Goal: Transaction & Acquisition: Purchase product/service

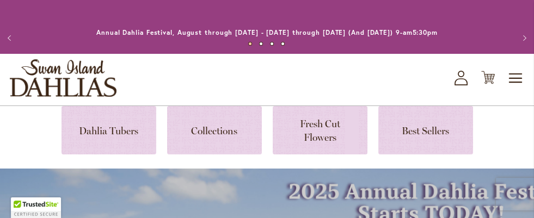
click at [461, 76] on icon at bounding box center [461, 74] width 7 height 7
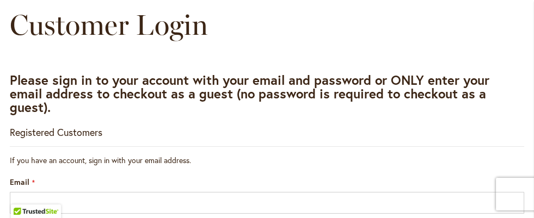
scroll to position [218, 0]
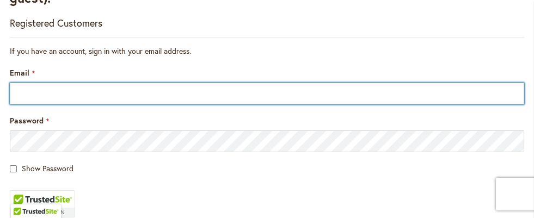
click at [23, 90] on input "Email" at bounding box center [267, 94] width 515 height 22
type input "**********"
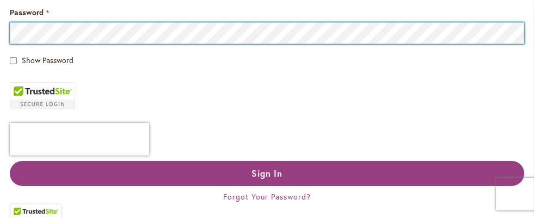
scroll to position [381, 0]
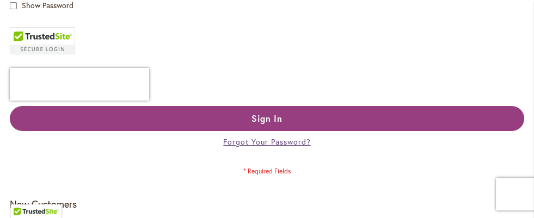
click at [256, 145] on span "Forgot Your Password?" at bounding box center [266, 142] width 87 height 10
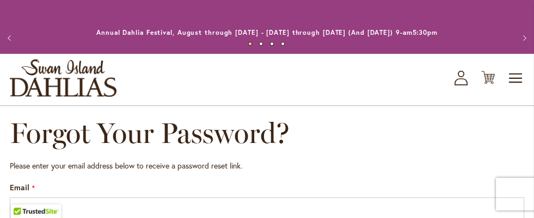
scroll to position [108, 0]
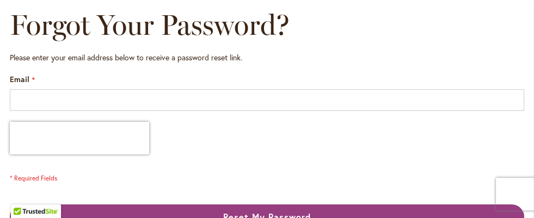
click at [103, 112] on fieldset "Please enter your email address below to receive a password reset link. Email" at bounding box center [267, 117] width 515 height 131
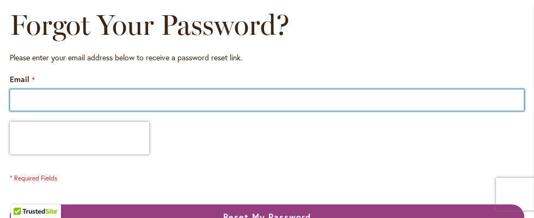
click at [89, 102] on input "Email" at bounding box center [267, 100] width 515 height 22
type input "**********"
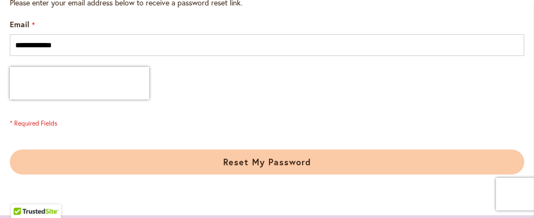
click at [262, 162] on span "Reset My Password" at bounding box center [267, 161] width 88 height 11
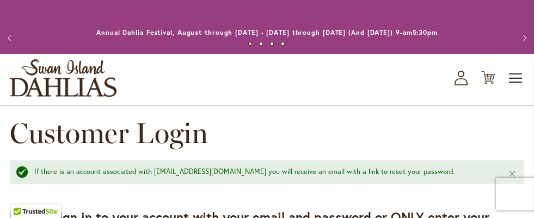
click at [517, 80] on span "Toggle Nav" at bounding box center [516, 79] width 16 height 22
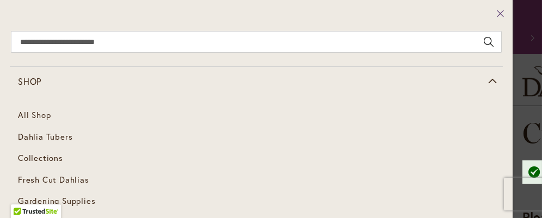
click at [497, 11] on icon at bounding box center [501, 13] width 8 height 11
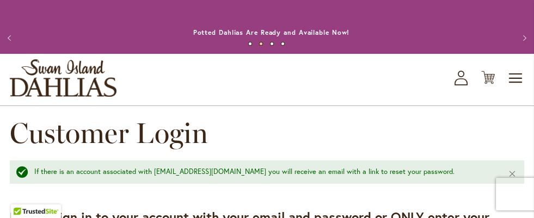
click at [460, 78] on icon "My Account" at bounding box center [461, 78] width 13 height 15
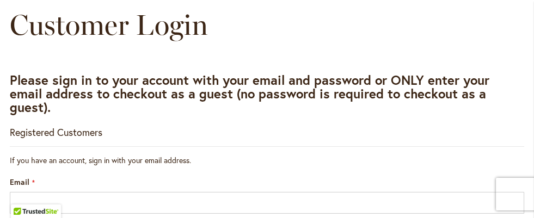
scroll to position [163, 0]
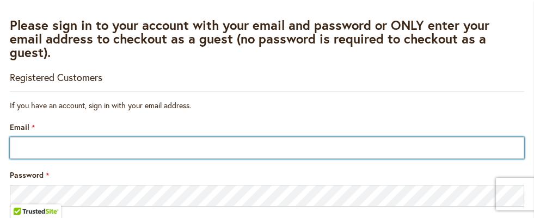
click at [89, 140] on input "Email" at bounding box center [267, 148] width 515 height 22
type input "**********"
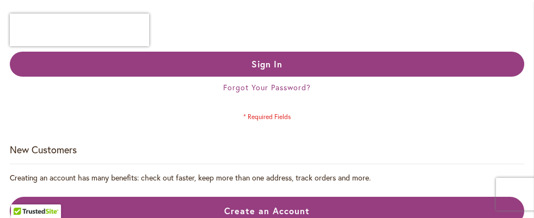
scroll to position [490, 0]
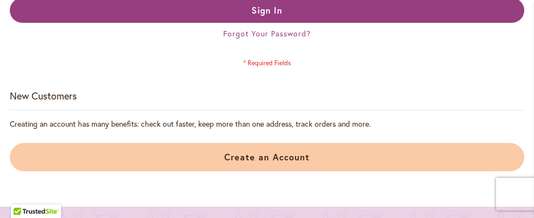
click at [268, 159] on span "Create an Account" at bounding box center [266, 156] width 85 height 11
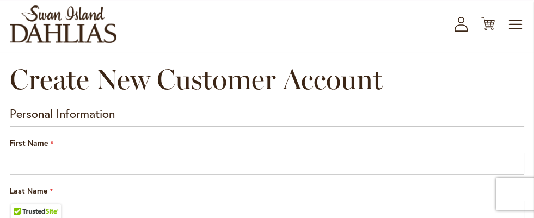
scroll to position [108, 0]
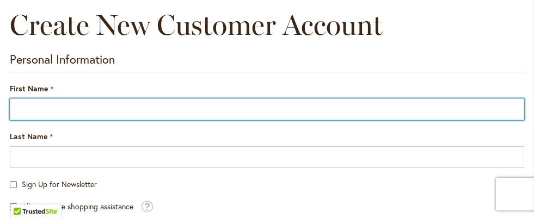
click at [29, 109] on input "First Name" at bounding box center [267, 110] width 515 height 22
type input "*******"
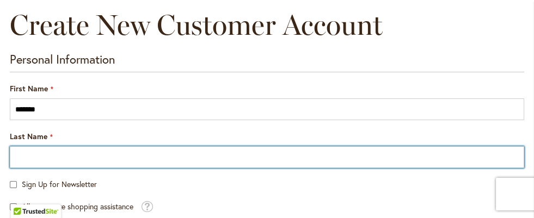
type input "*****"
type input "**********"
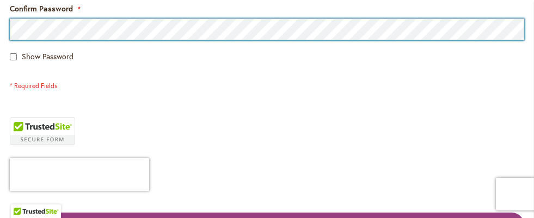
scroll to position [544, 0]
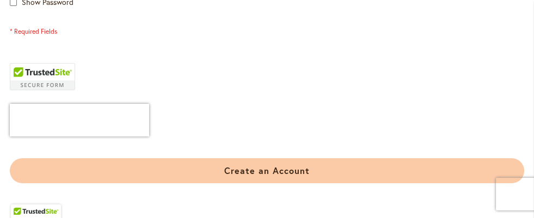
click at [241, 169] on span "Create an Account" at bounding box center [266, 170] width 85 height 11
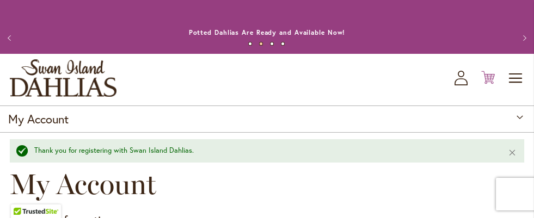
click at [490, 78] on icon at bounding box center [488, 77] width 14 height 13
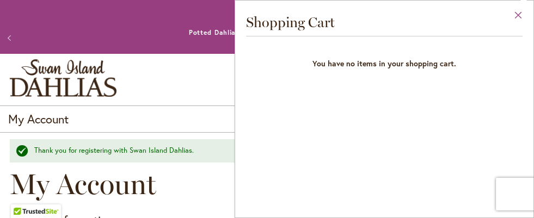
click at [516, 14] on button "Close" at bounding box center [519, 18] width 30 height 34
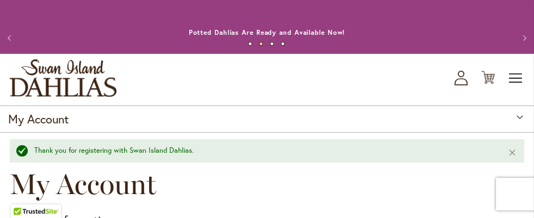
click at [510, 80] on span "Toggle Nav" at bounding box center [516, 79] width 16 height 22
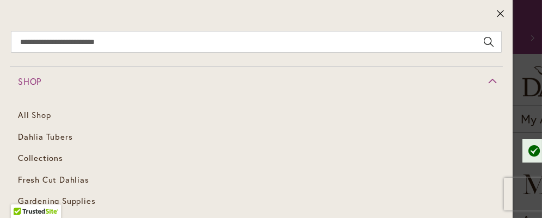
click at [23, 83] on span "Shop" at bounding box center [29, 81] width 23 height 11
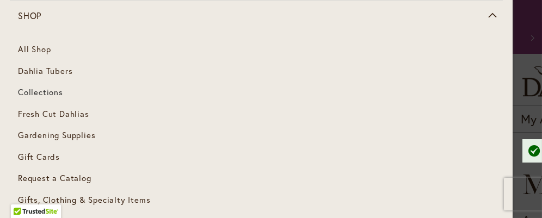
click at [39, 93] on span "Collections" at bounding box center [40, 92] width 45 height 11
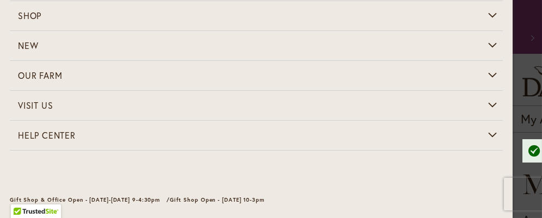
scroll to position [146, 0]
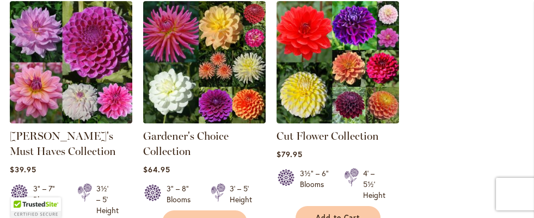
scroll to position [599, 0]
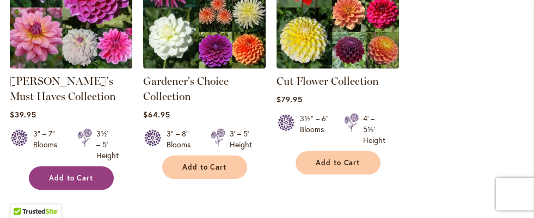
click at [67, 178] on span "Add to Cart" at bounding box center [71, 178] width 45 height 9
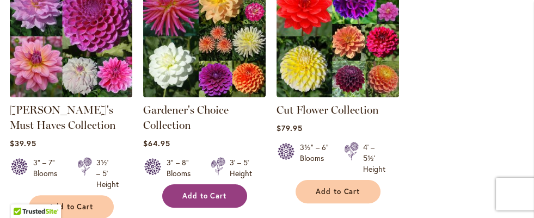
click at [200, 194] on span "Add to Cart" at bounding box center [204, 196] width 45 height 9
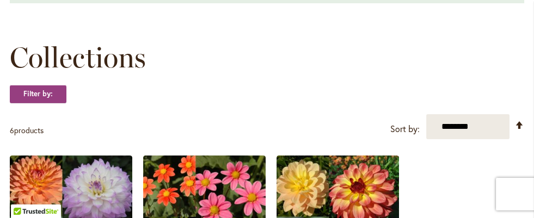
scroll to position [0, 0]
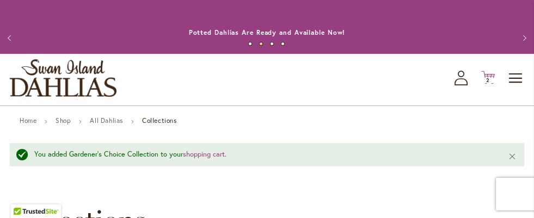
click at [488, 76] on icon at bounding box center [488, 77] width 14 height 13
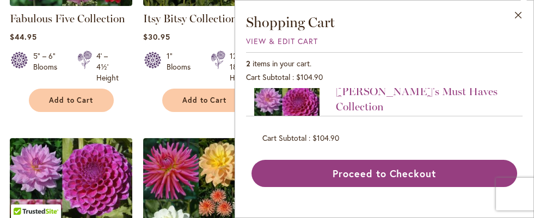
scroll to position [544, 0]
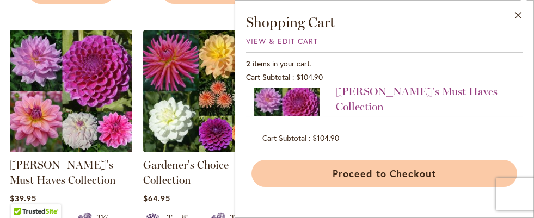
click at [366, 172] on button "Proceed to Checkout" at bounding box center [385, 173] width 266 height 27
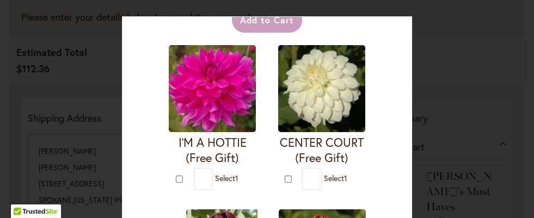
scroll to position [108, 0]
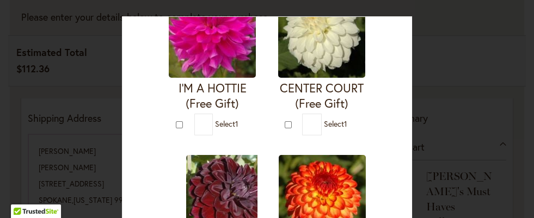
type input "*"
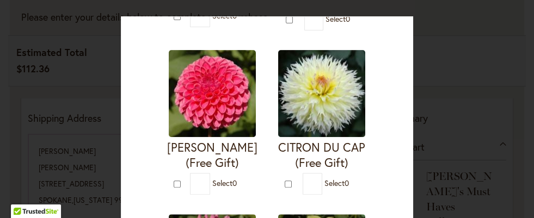
scroll to position [737, 0]
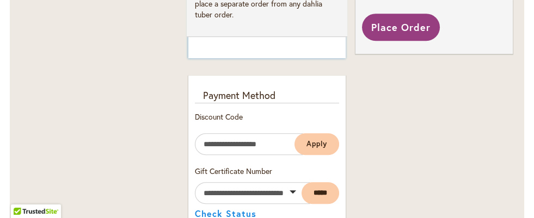
scroll to position [845, 0]
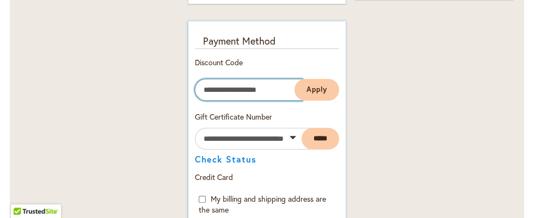
click at [273, 79] on input "Enter discount code" at bounding box center [249, 90] width 108 height 22
click at [216, 79] on input "Enter discount code" at bounding box center [249, 90] width 108 height 22
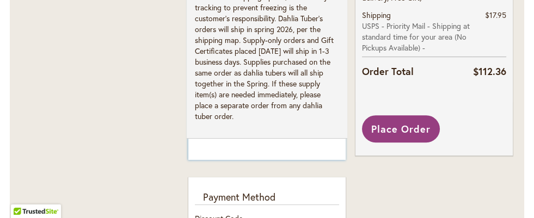
scroll to position [743, 0]
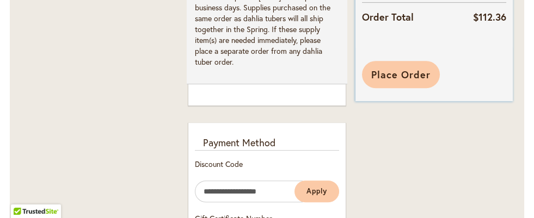
click at [387, 81] on span "Place Order" at bounding box center [400, 74] width 59 height 13
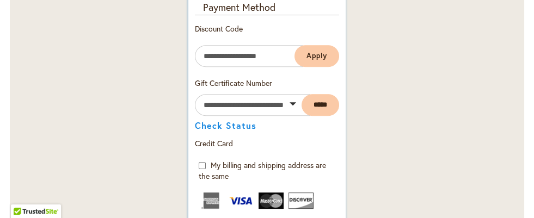
scroll to position [715, 0]
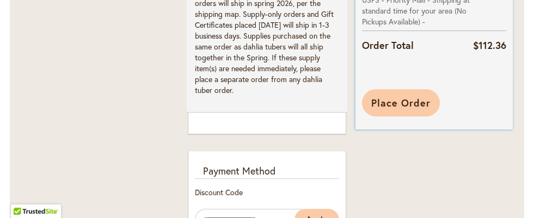
click at [397, 109] on span "Place Order" at bounding box center [400, 102] width 59 height 13
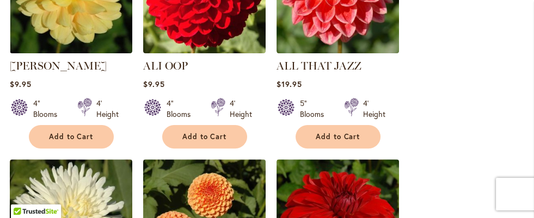
scroll to position [54, 0]
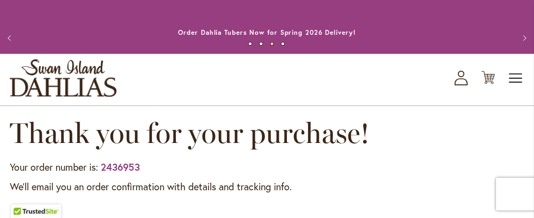
click at [516, 81] on span "Toggle Nav" at bounding box center [516, 79] width 16 height 22
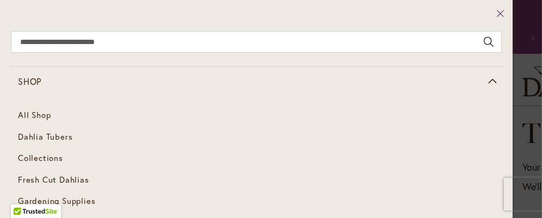
click at [497, 14] on icon at bounding box center [501, 13] width 8 height 11
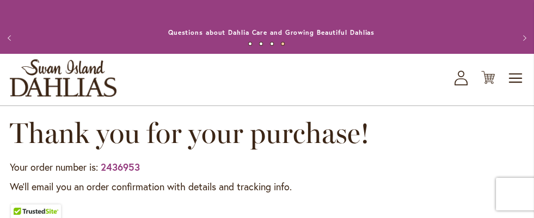
click at [461, 76] on icon "button" at bounding box center [461, 74] width 7 height 7
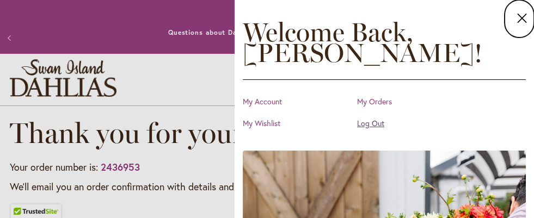
click at [376, 129] on link "Log Out" at bounding box center [411, 123] width 109 height 11
